Goal: Check status

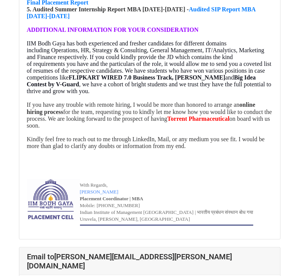
scroll to position [635, 0]
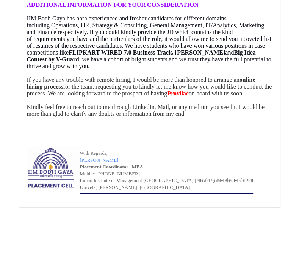
scroll to position [20392, 0]
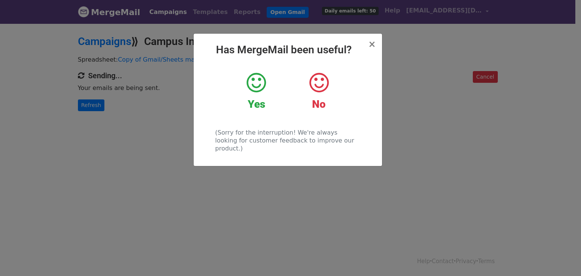
click at [255, 86] on icon at bounding box center [256, 83] width 19 height 23
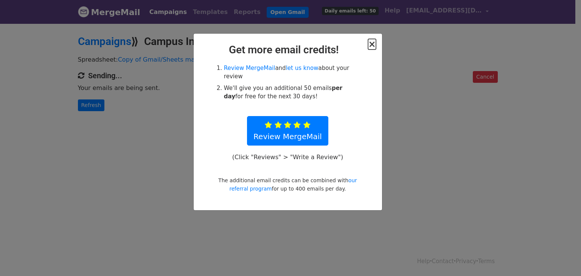
click at [374, 45] on span "×" at bounding box center [372, 44] width 8 height 11
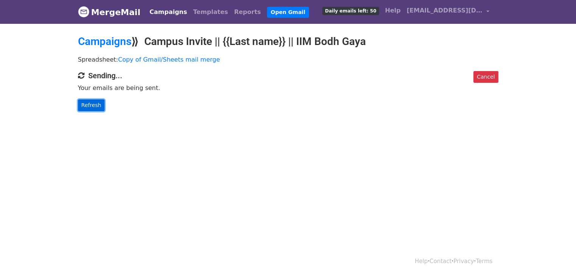
click at [92, 103] on link "Refresh" at bounding box center [91, 106] width 27 height 12
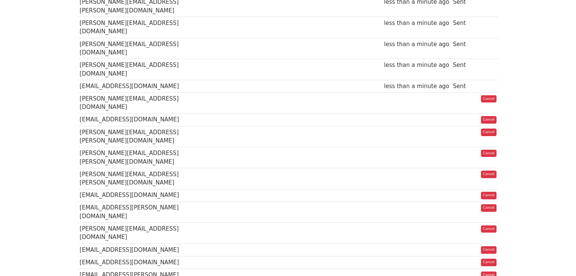
scroll to position [191, 0]
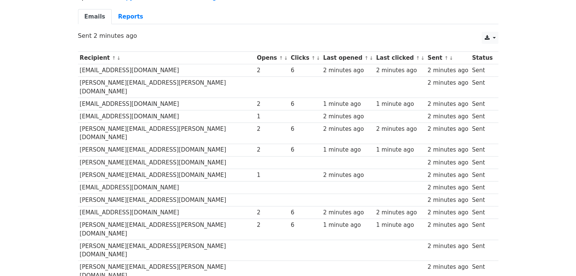
scroll to position [62, 0]
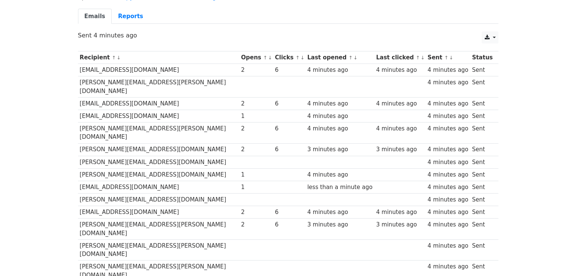
click at [295, 56] on link "↑" at bounding box center [297, 58] width 4 height 6
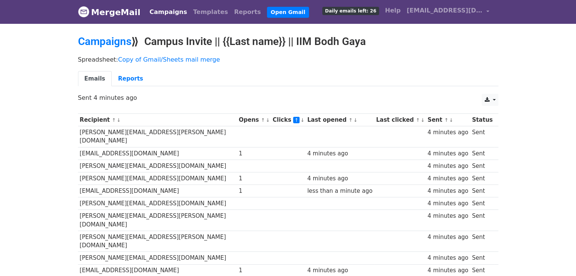
click at [300, 120] on link "↓" at bounding box center [302, 120] width 4 height 6
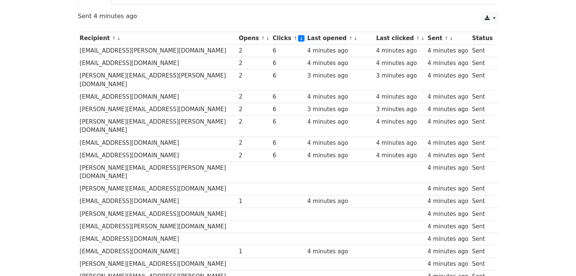
scroll to position [82, 0]
drag, startPoint x: 292, startPoint y: 181, endPoint x: 291, endPoint y: 185, distance: 4.9
click at [291, 208] on td at bounding box center [288, 214] width 34 height 12
drag, startPoint x: 291, startPoint y: 185, endPoint x: 293, endPoint y: 194, distance: 8.9
click at [293, 194] on tbody "Recipient ↑ ↓ Opens ↑ ↓ Clicks ↑ ↓ Last opened ↑ ↓ Last clicked ↑ ↓ Sent ↑ ↓ St…" at bounding box center [288, 214] width 420 height 364
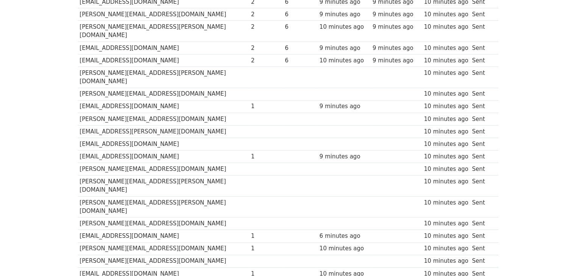
scroll to position [176, 0]
